Goal: Task Accomplishment & Management: Use online tool/utility

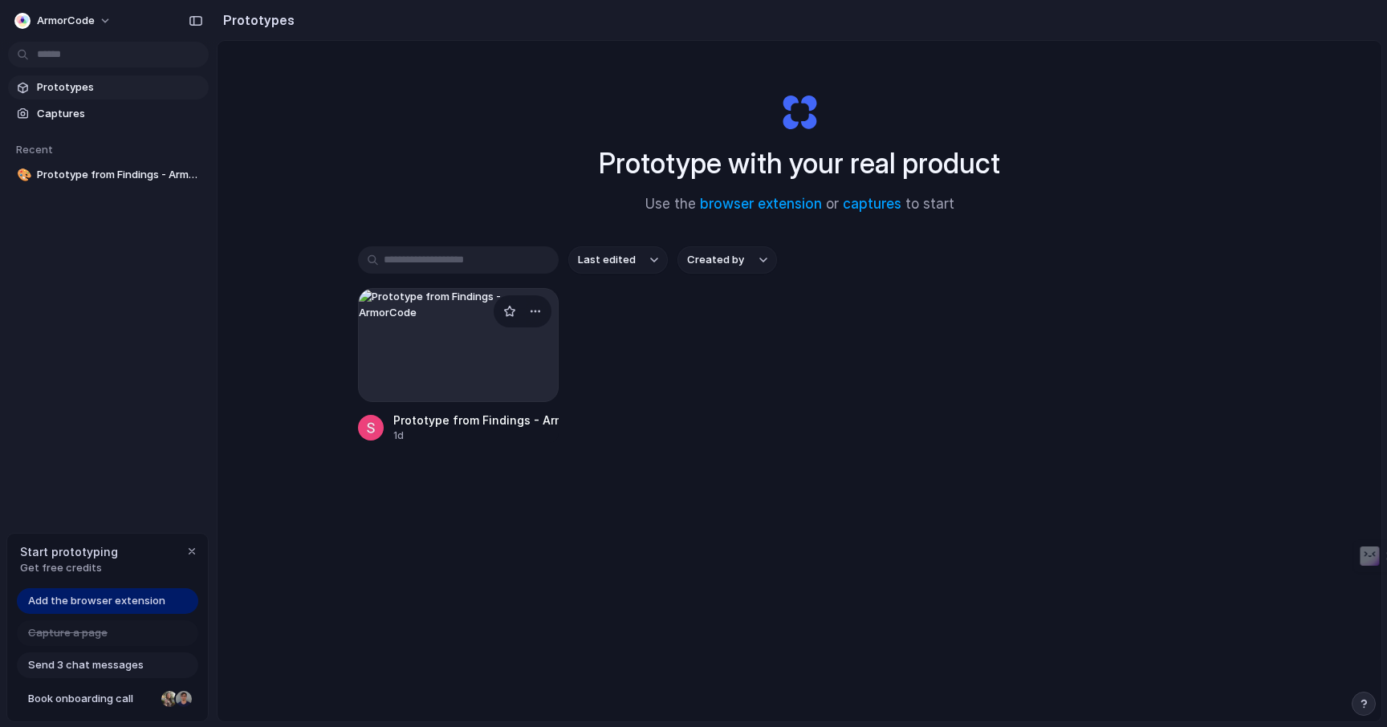
click at [454, 360] on div at bounding box center [458, 345] width 201 height 114
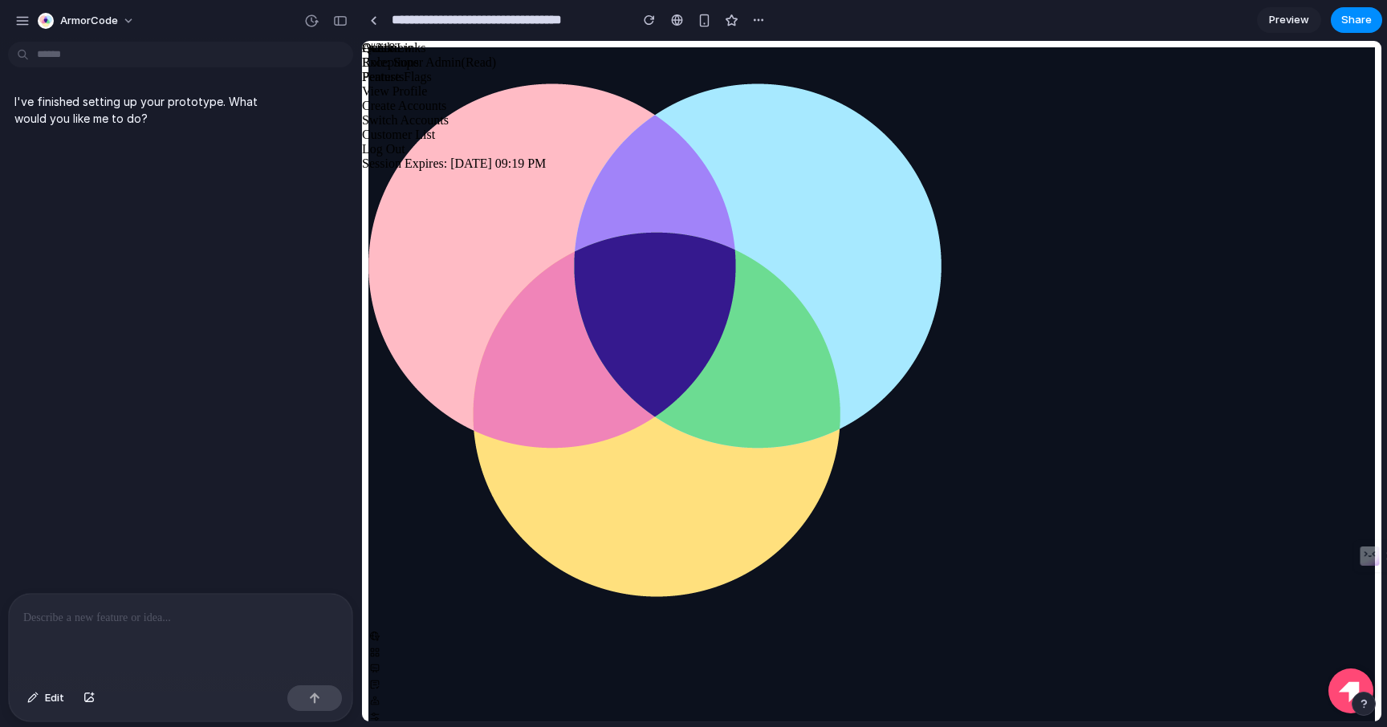
scroll to position [104, 0]
click at [381, 694] on icon at bounding box center [375, 700] width 13 height 13
click at [381, 711] on icon at bounding box center [375, 717] width 13 height 13
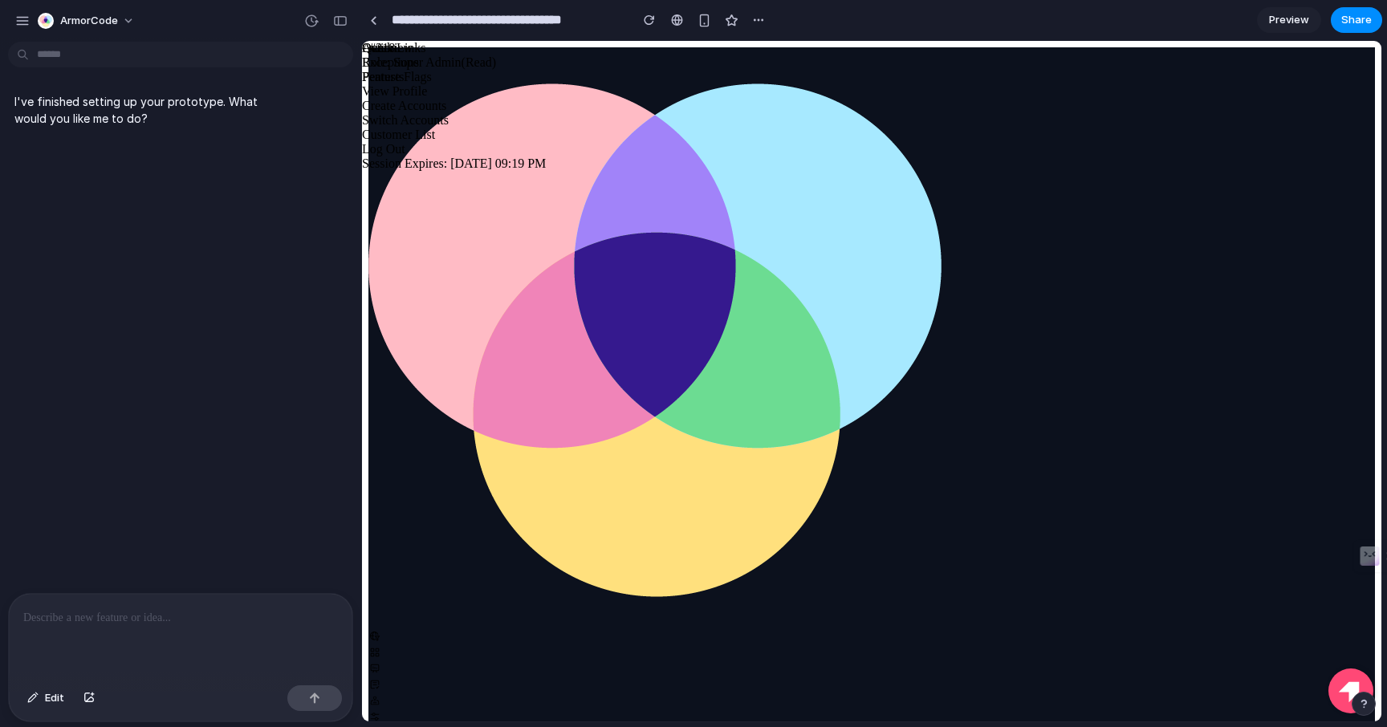
click at [401, 630] on div at bounding box center [872, 638] width 1007 height 16
click at [759, 19] on div "button" at bounding box center [758, 20] width 13 height 13
click at [789, 86] on span "Delete" at bounding box center [791, 81] width 34 height 16
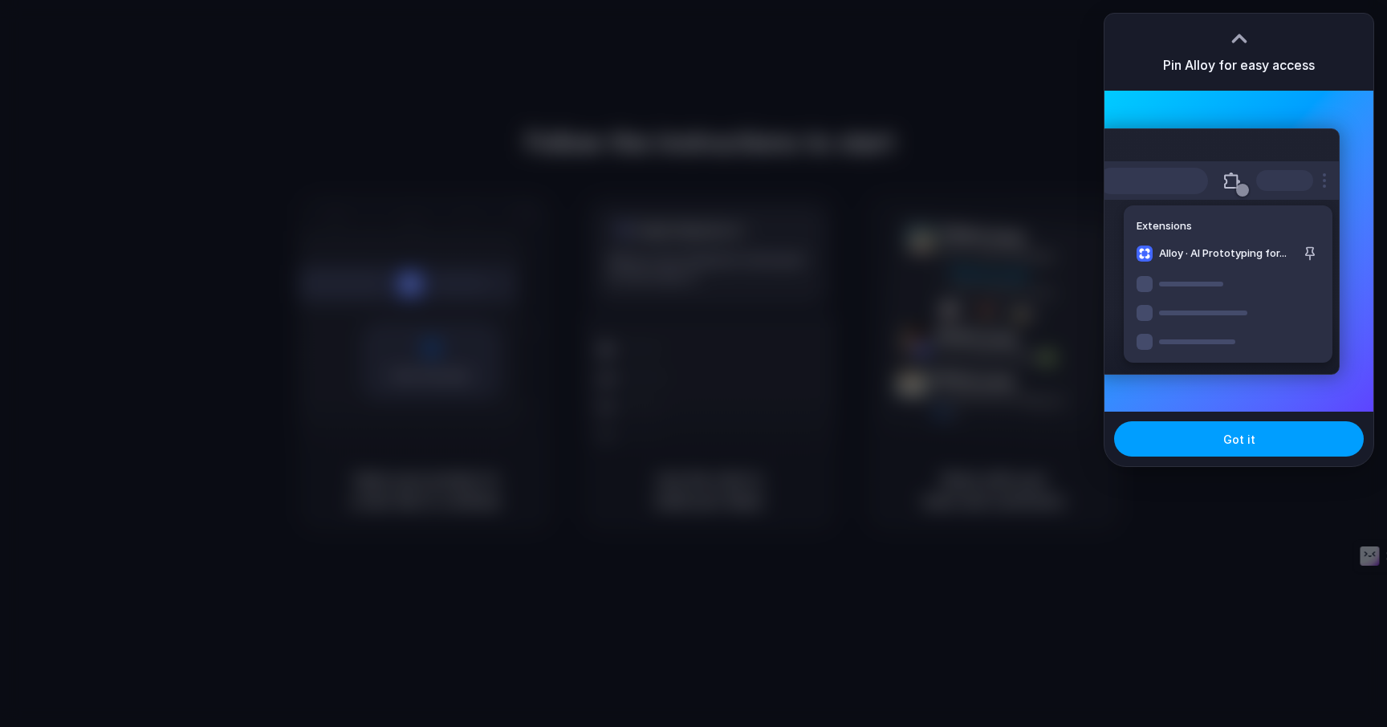
click at [1240, 434] on span "Got it" at bounding box center [1240, 439] width 32 height 17
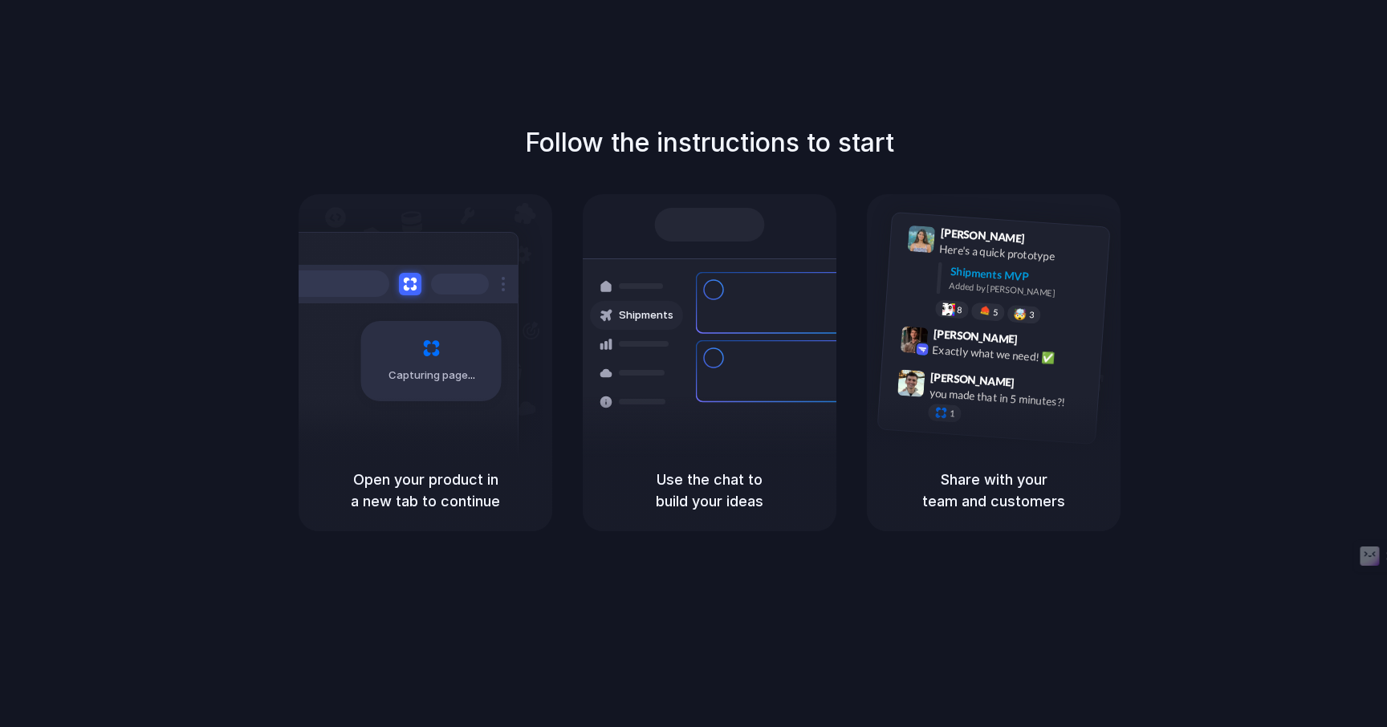
click at [1277, 66] on div "Follow the instructions to start Capturing page Open your product in a new tab …" at bounding box center [709, 380] width 1419 height 760
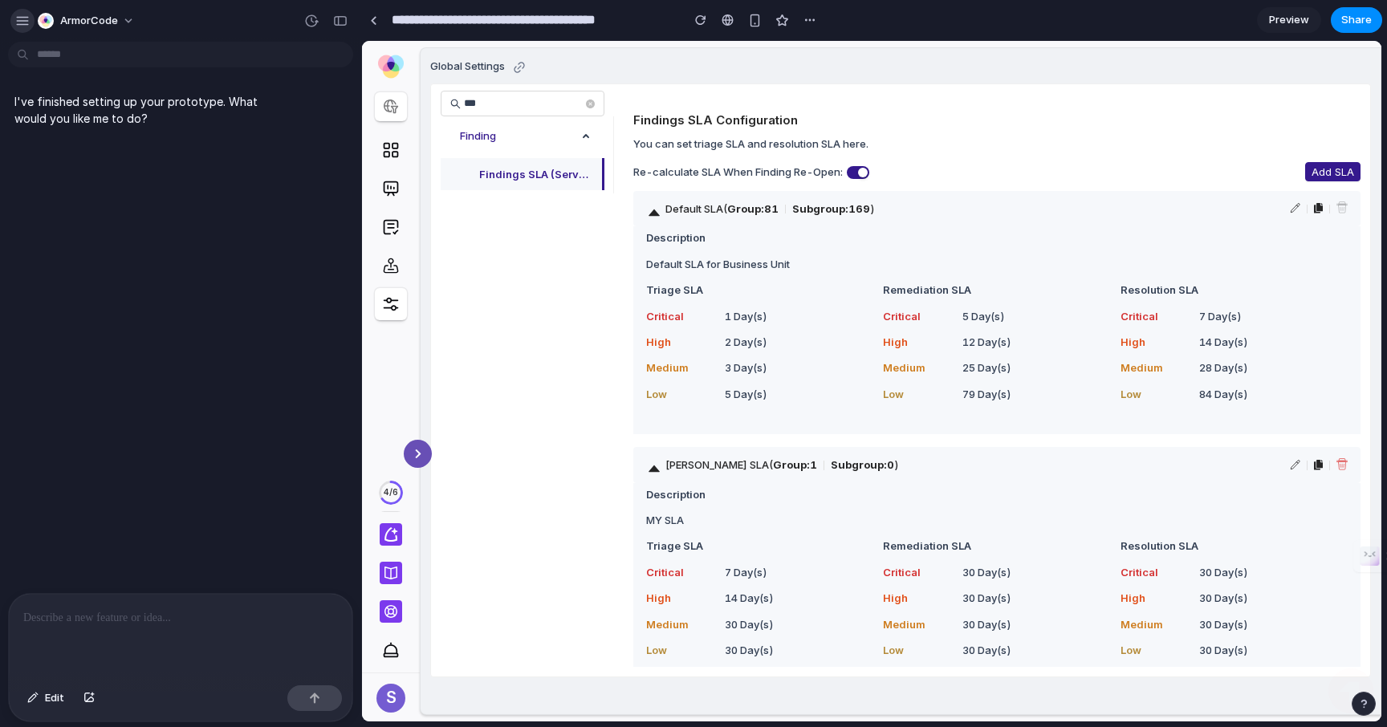
click at [15, 14] on div "button" at bounding box center [22, 21] width 14 height 14
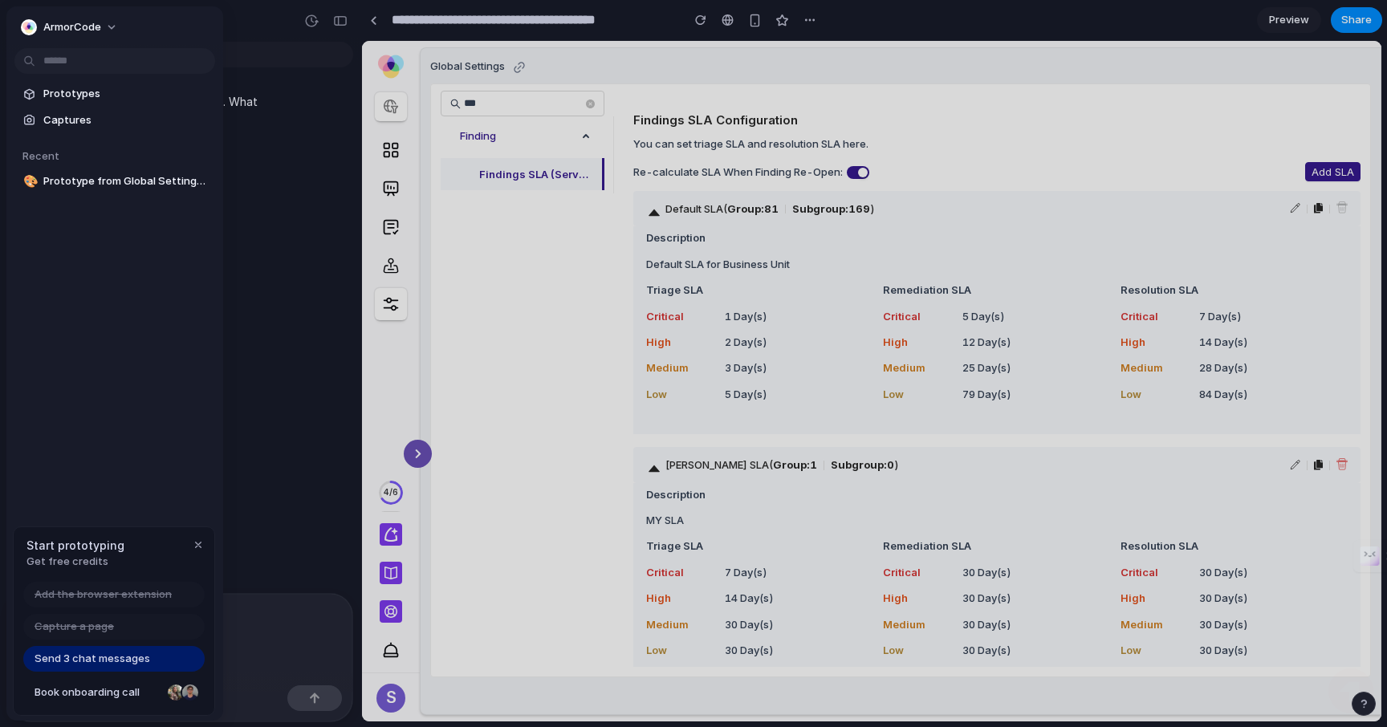
click at [265, 31] on div "ArmorCode" at bounding box center [180, 19] width 361 height 39
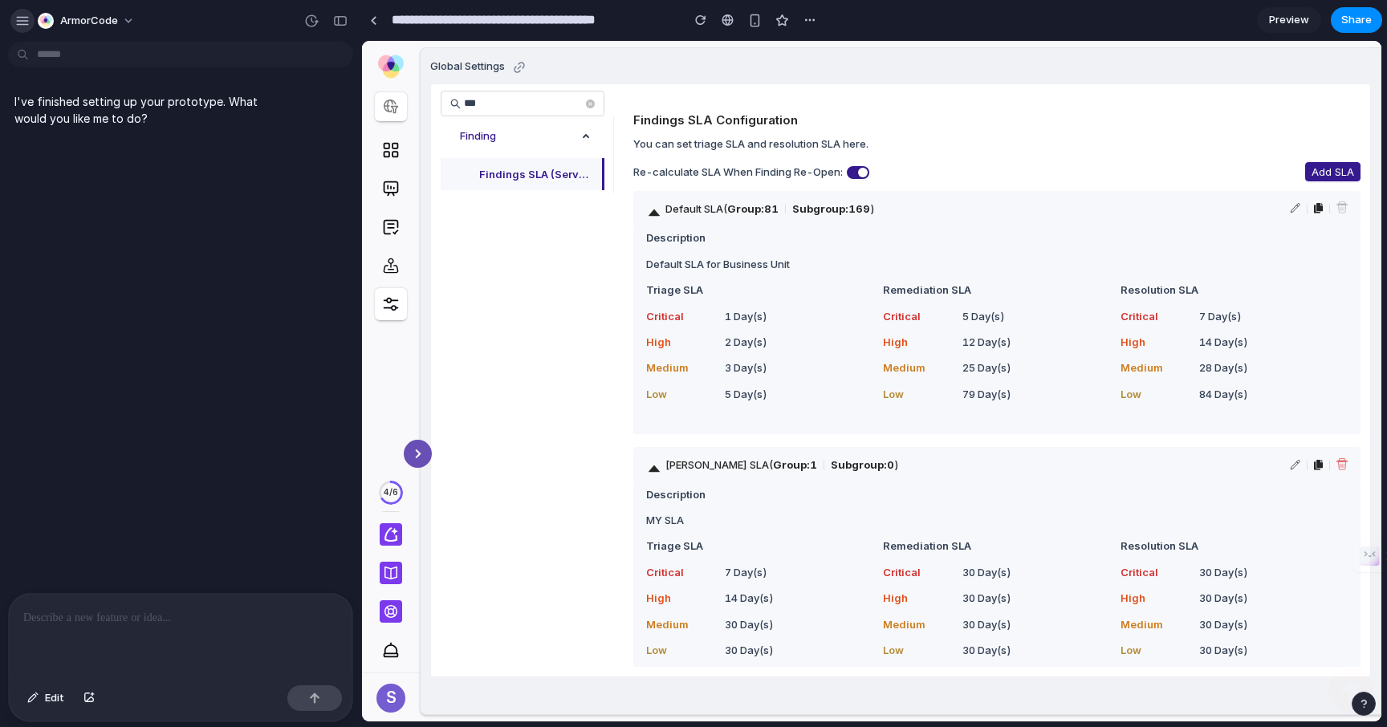
click at [23, 18] on div "button" at bounding box center [22, 21] width 14 height 14
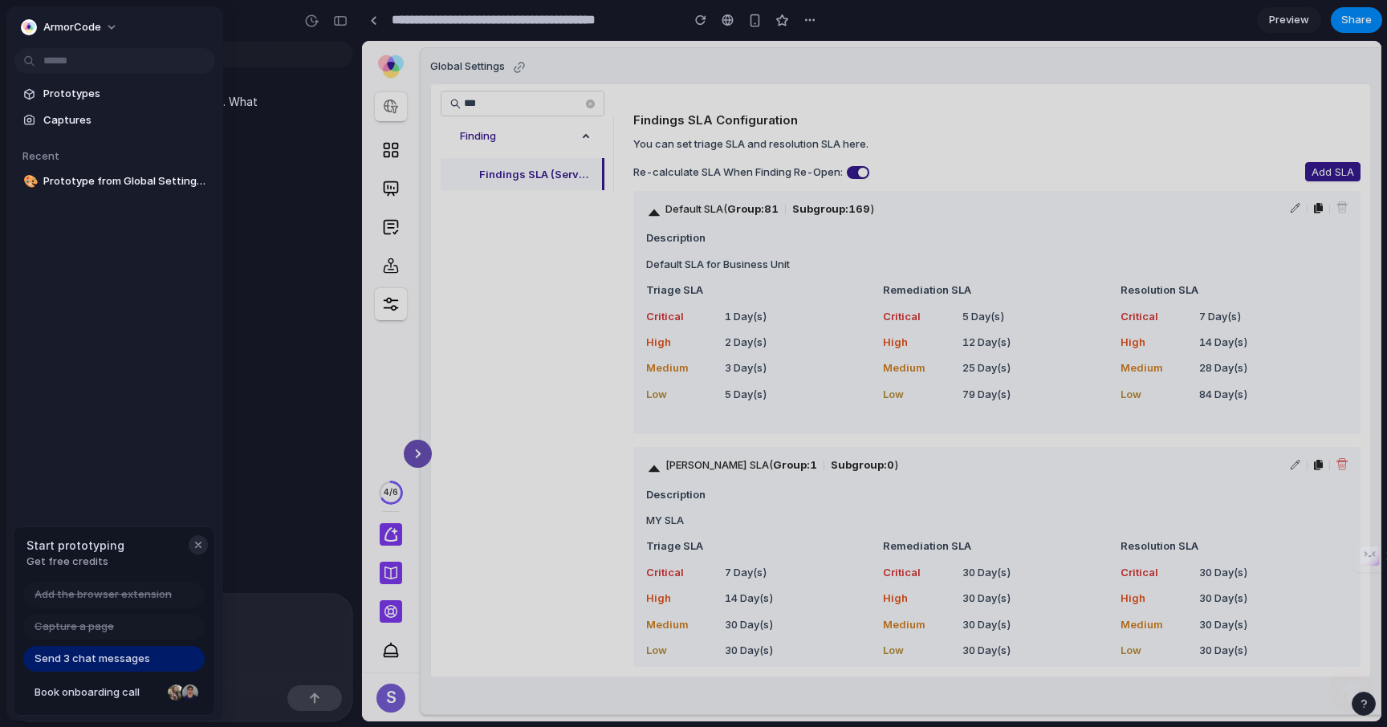
click at [205, 544] on button "button" at bounding box center [198, 545] width 19 height 19
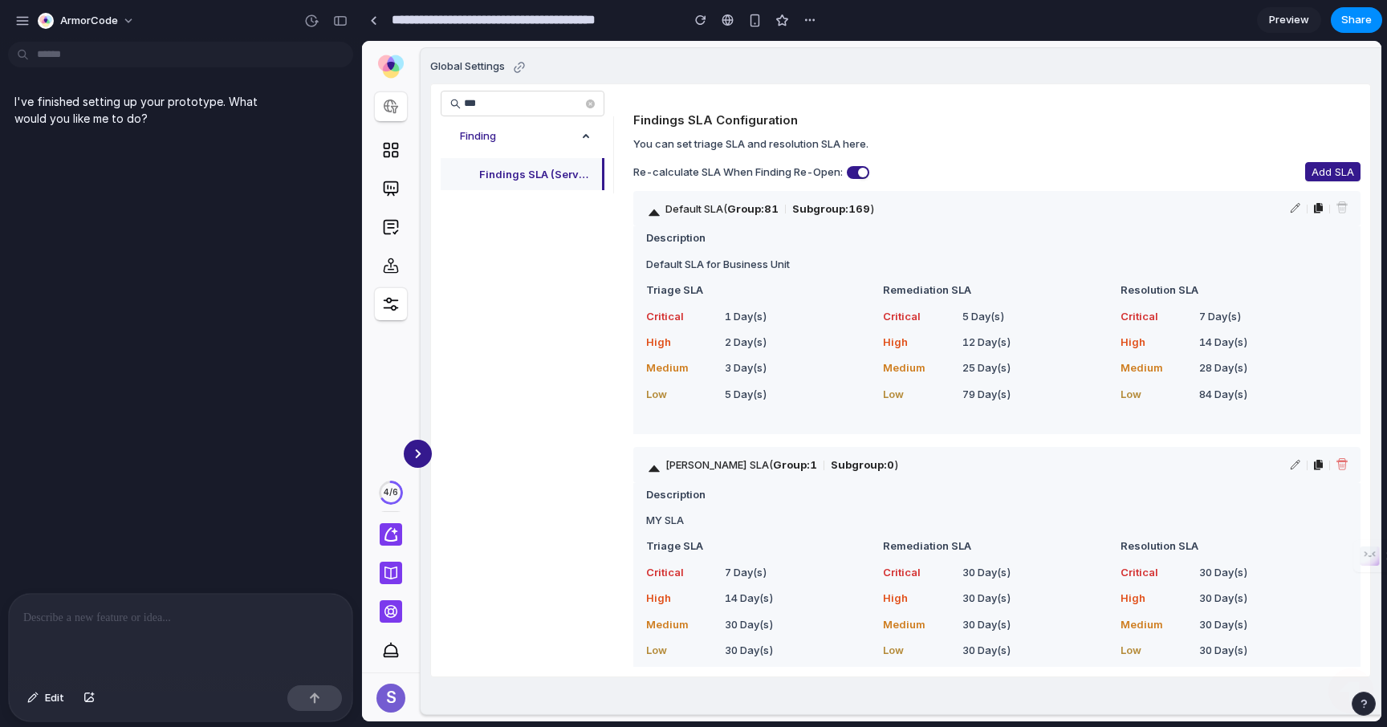
click at [417, 450] on icon at bounding box center [417, 454] width 6 height 10
click at [1346, 180] on button "Add SLA" at bounding box center [1332, 171] width 55 height 19
click at [784, 22] on div "button" at bounding box center [783, 21] width 14 height 14
click at [825, 22] on section "**********" at bounding box center [871, 20] width 1021 height 40
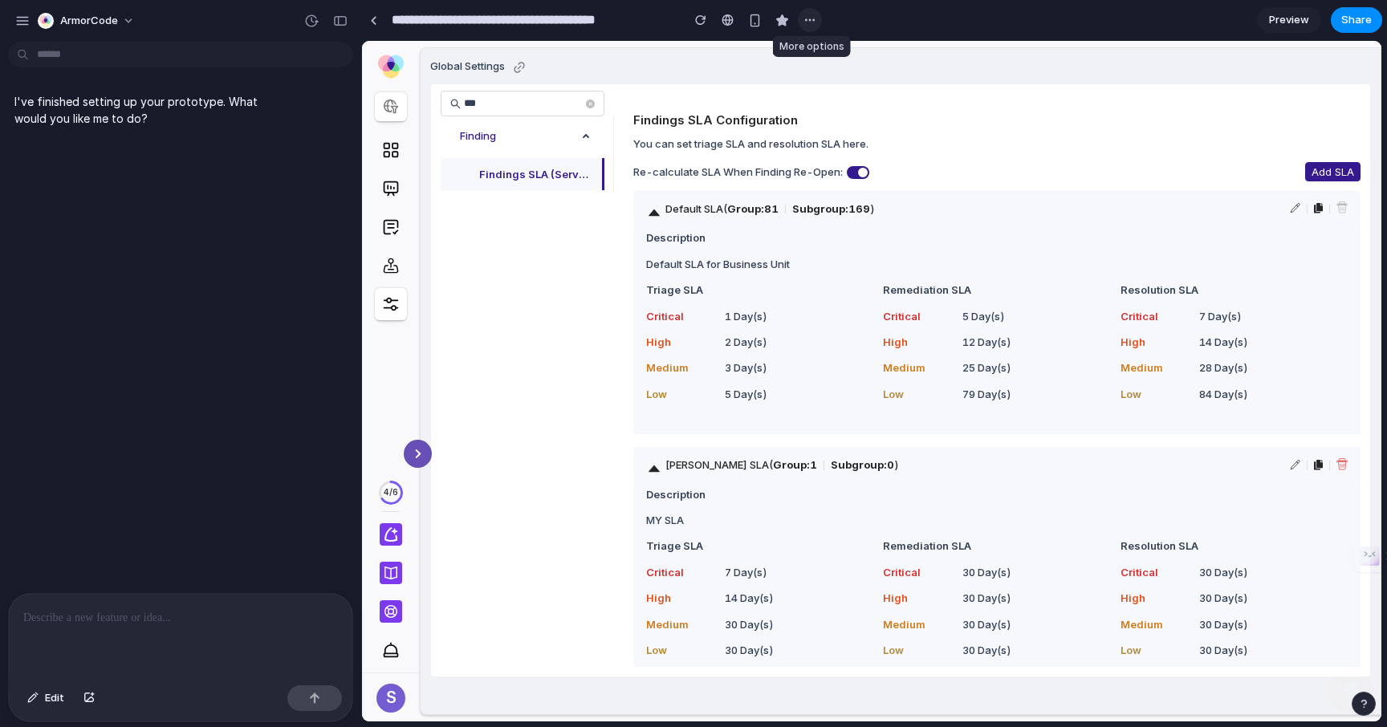
click at [813, 24] on div "button" at bounding box center [810, 20] width 13 height 13
click at [729, 24] on div at bounding box center [728, 20] width 12 height 13
click at [370, 25] on link at bounding box center [373, 20] width 24 height 24
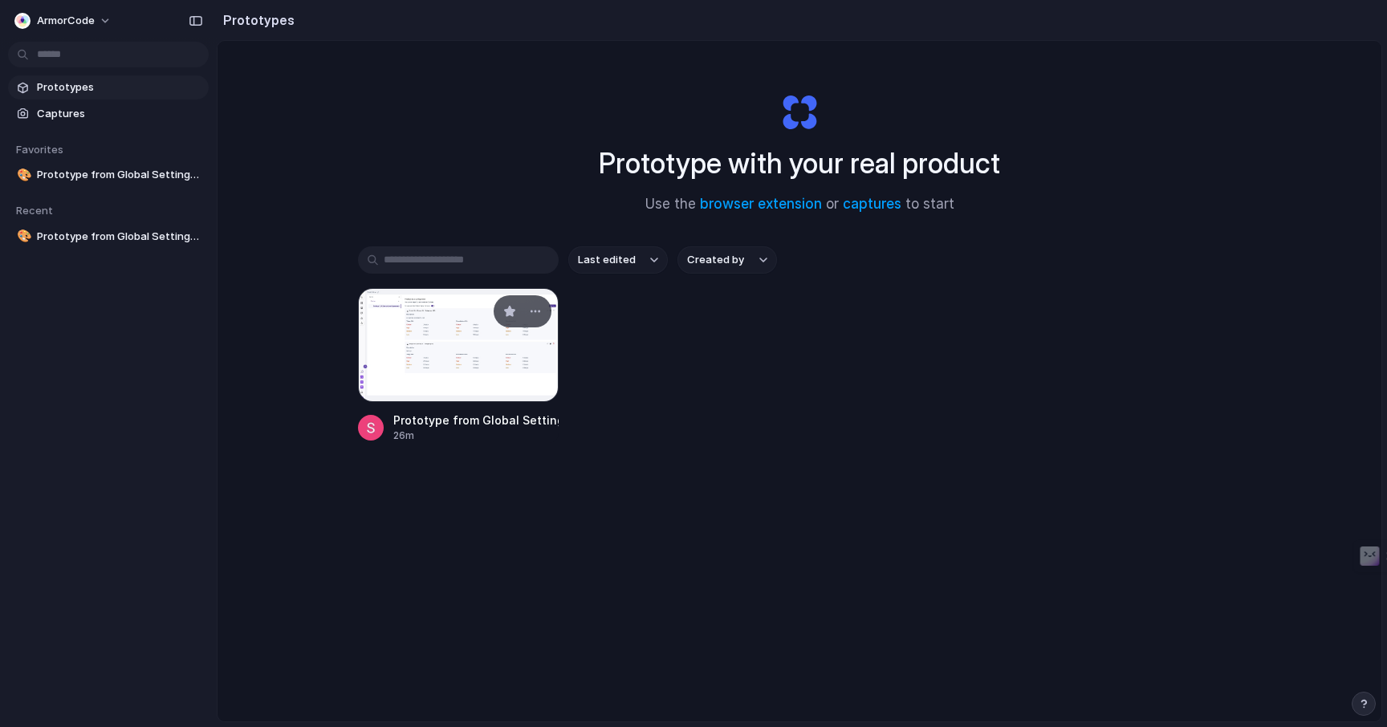
click at [476, 373] on div at bounding box center [458, 345] width 201 height 114
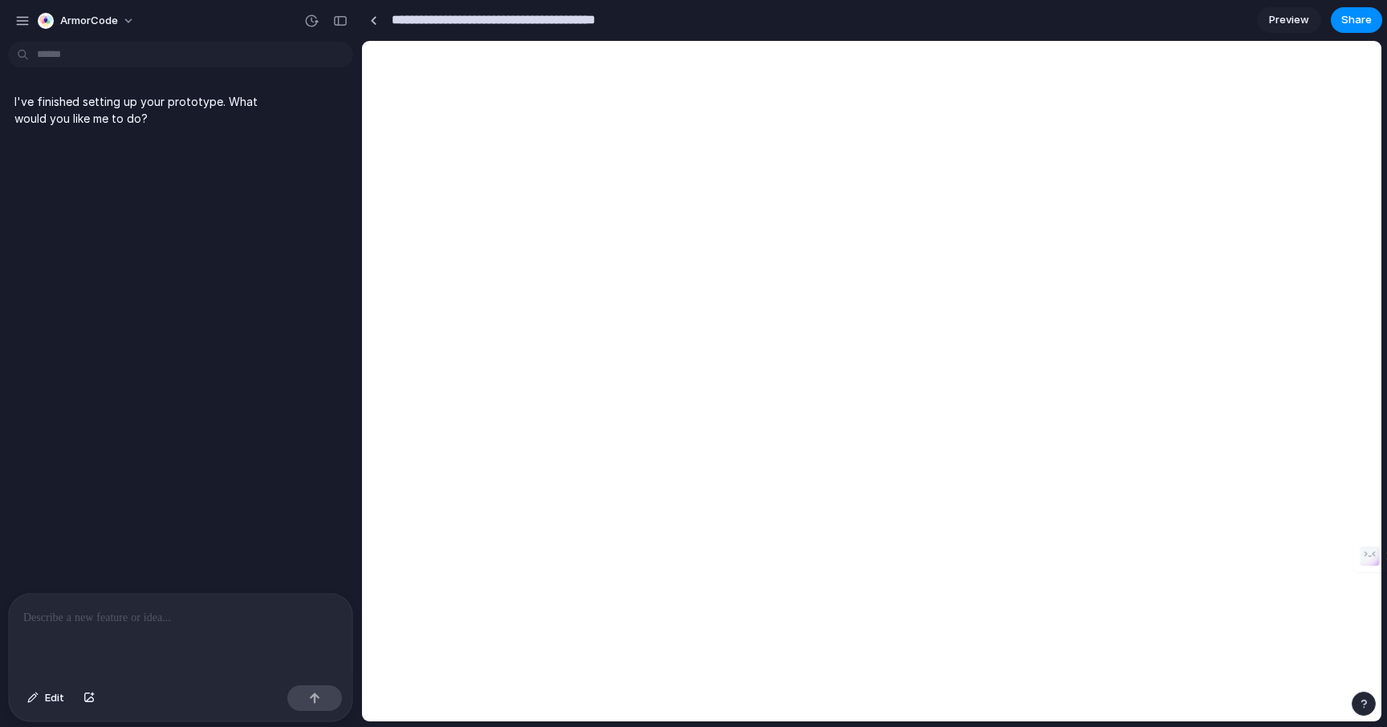
click at [517, 22] on input "**********" at bounding box center [526, 20] width 275 height 29
click at [518, 22] on input "**********" at bounding box center [526, 20] width 275 height 29
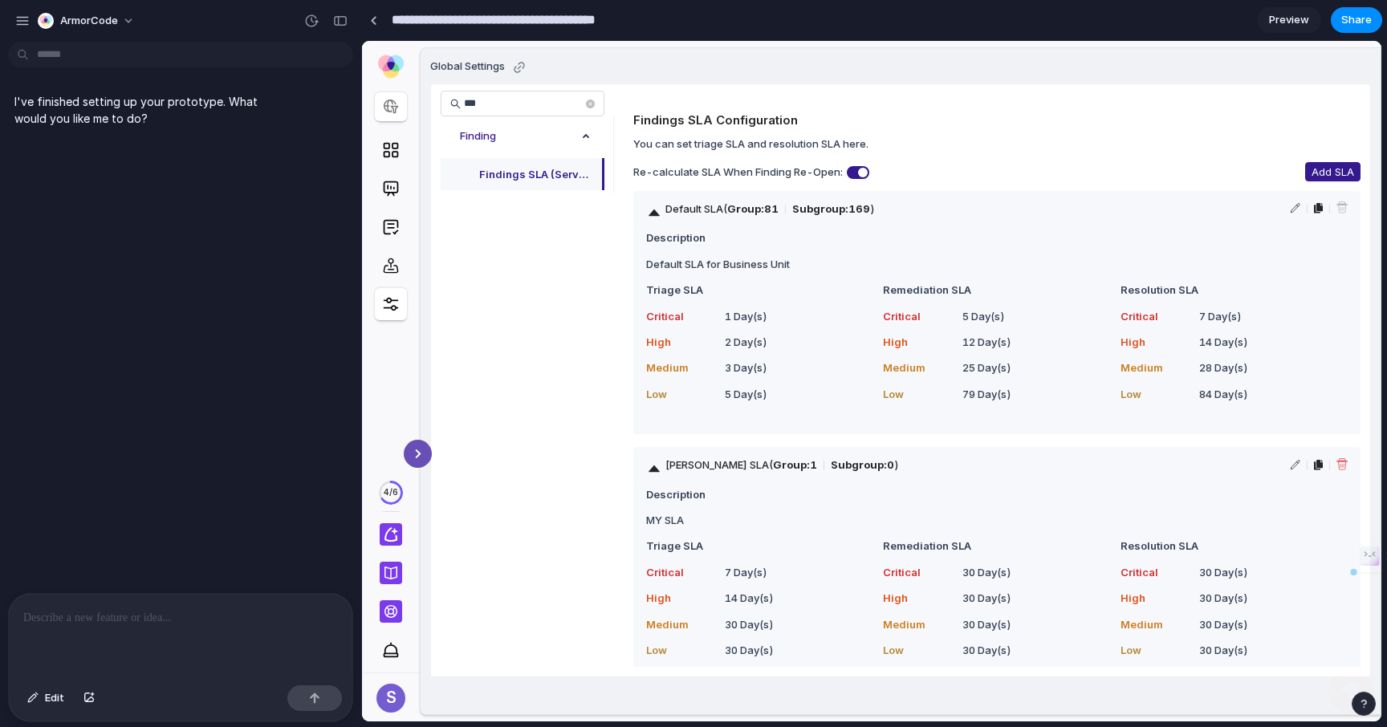
click at [518, 22] on input "**********" at bounding box center [526, 20] width 275 height 29
type input "**********"
click at [337, 18] on div "button" at bounding box center [340, 20] width 14 height 11
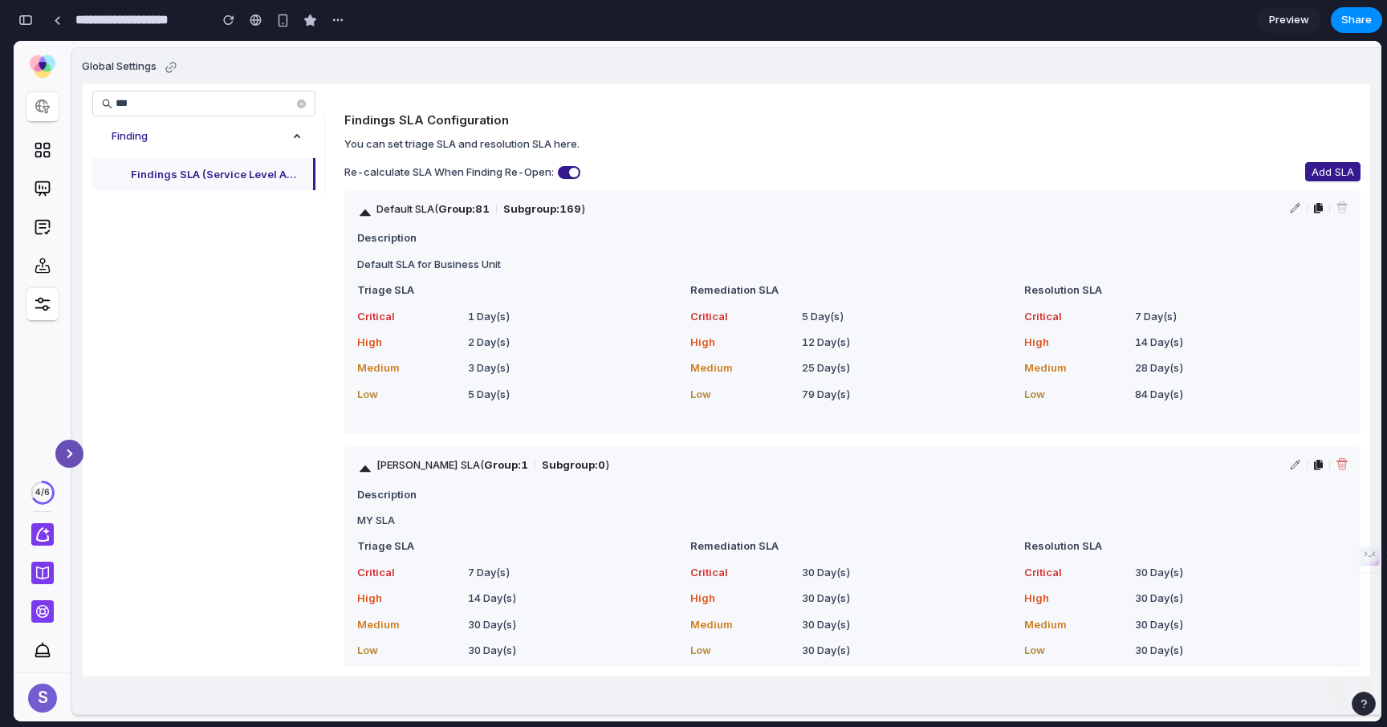
click at [1285, 202] on div "Default SLA ( Group: 81 Subgroup: 169 )" at bounding box center [852, 208] width 1016 height 35
click at [1293, 206] on icon at bounding box center [1295, 208] width 10 height 10
click at [1325, 182] on div "Findings SLA Configuration You can set triage SLA and resolution SLA here. Re-c…" at bounding box center [852, 408] width 1016 height 592
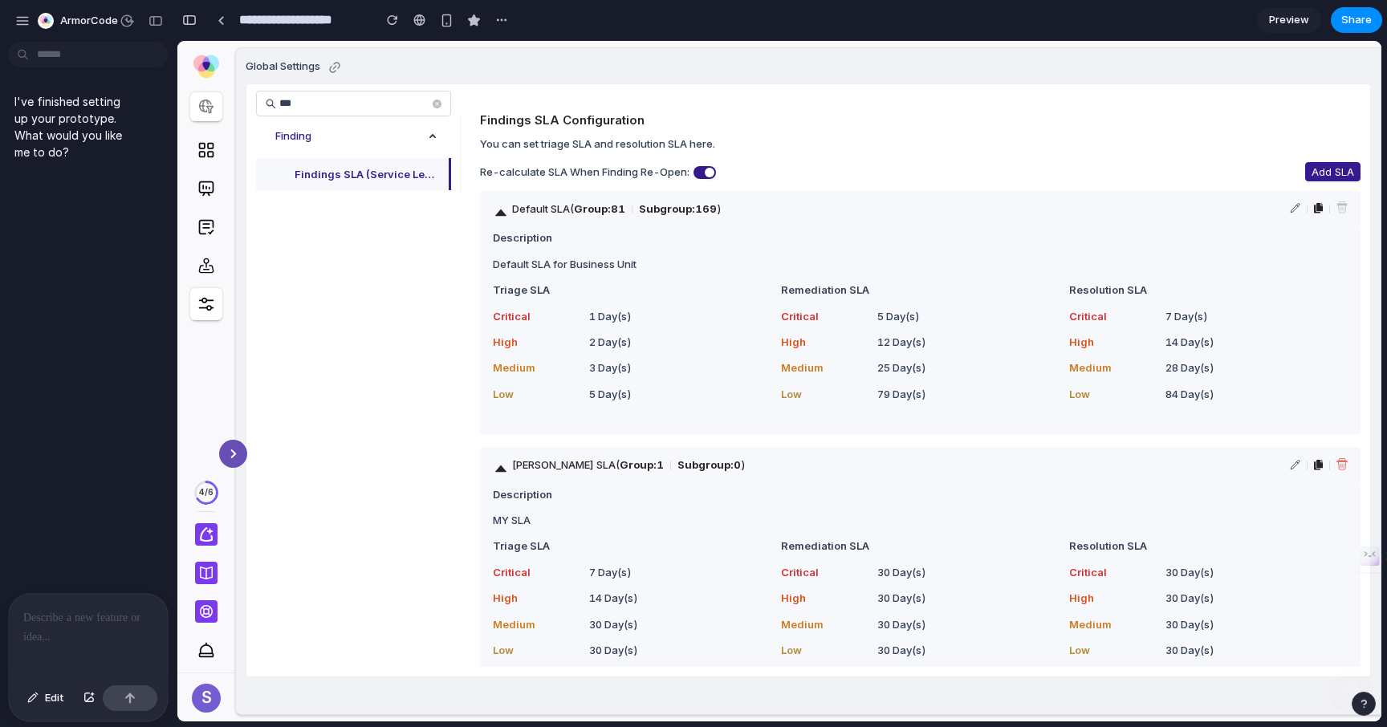
click at [74, 619] on p at bounding box center [88, 618] width 130 height 19
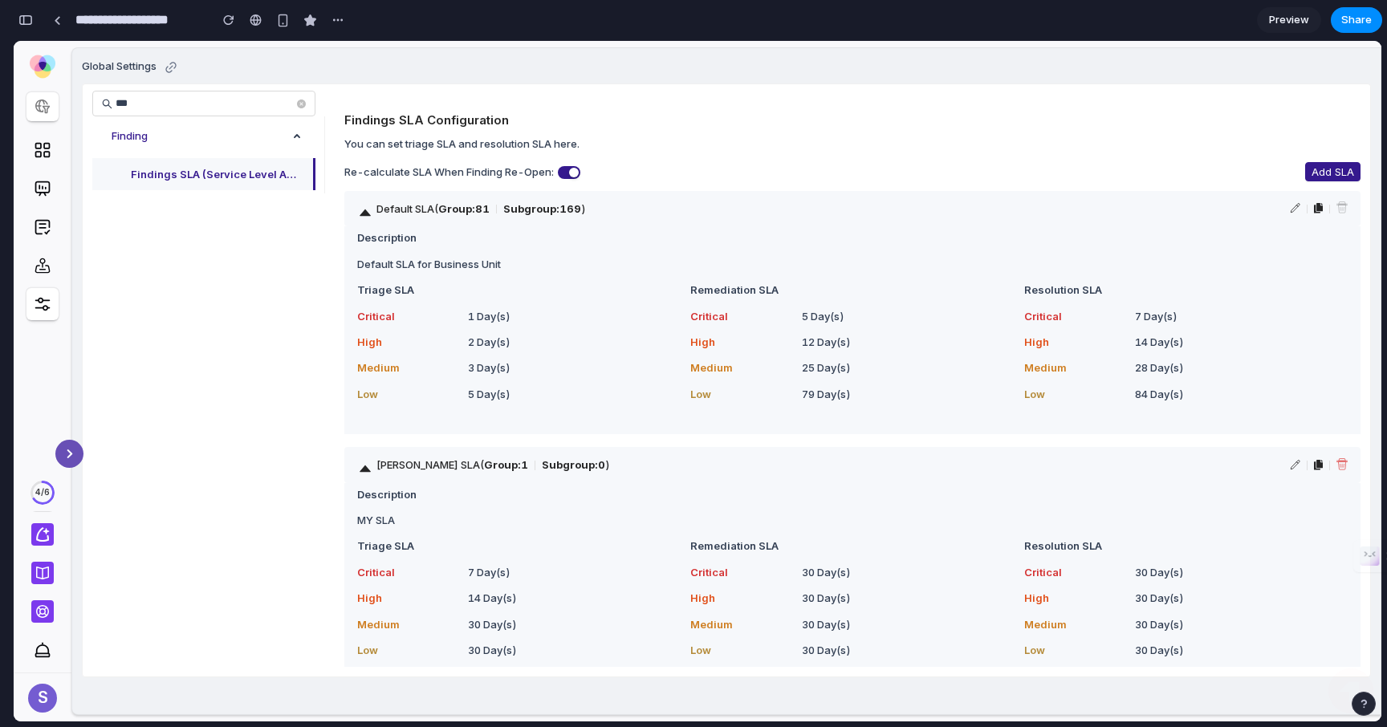
click at [370, 213] on icon at bounding box center [365, 213] width 16 height 16
click at [366, 212] on icon at bounding box center [365, 212] width 11 height 6
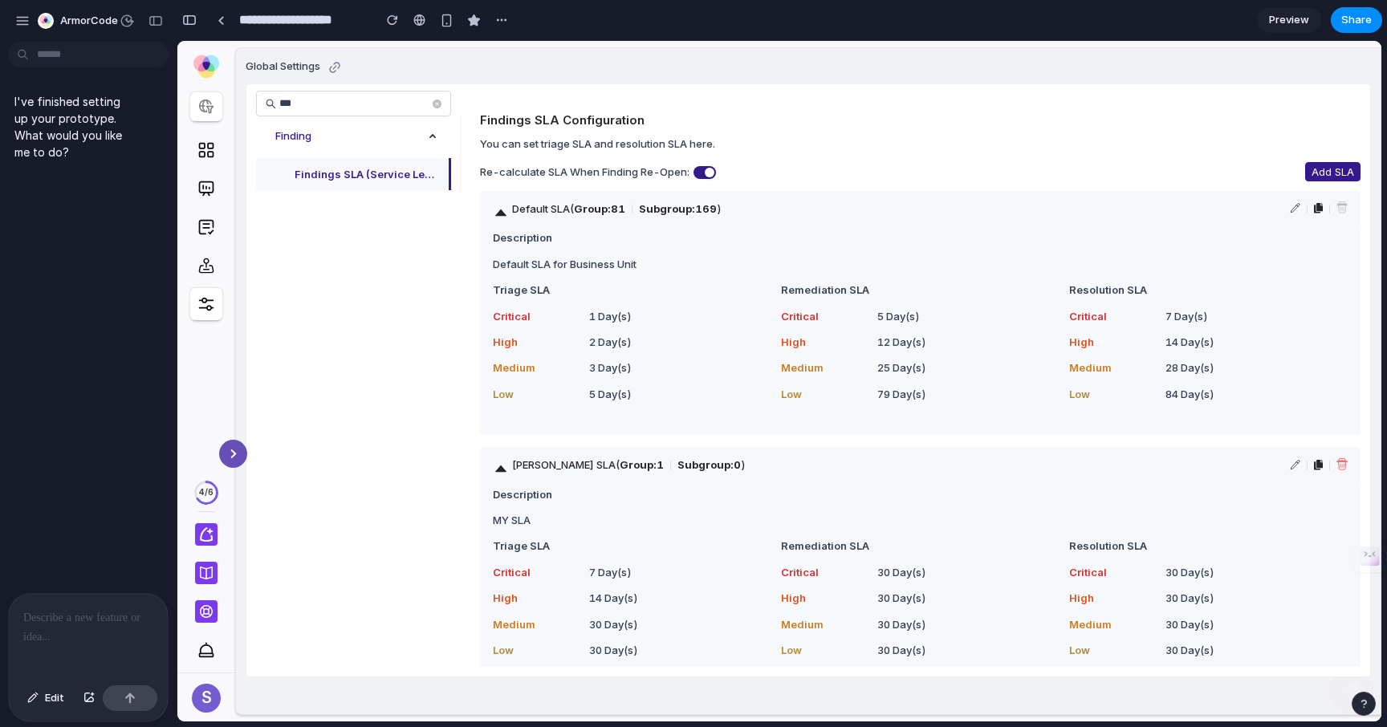
click at [56, 628] on div at bounding box center [88, 636] width 159 height 85
